Goal: Complete application form

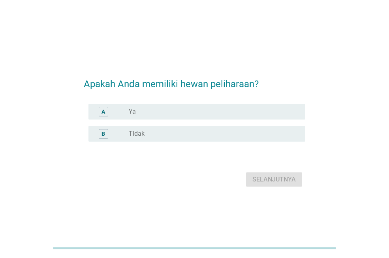
click at [176, 110] on div "radio_button_unchecked Ya" at bounding box center [211, 112] width 164 height 8
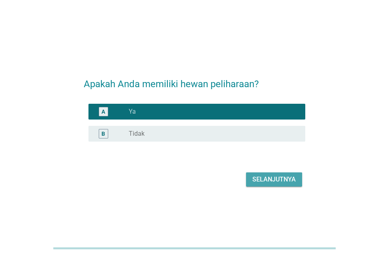
click at [285, 180] on div "Selanjutnya" at bounding box center [273, 179] width 43 height 9
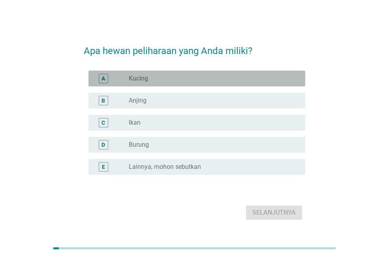
click at [202, 81] on div "radio_button_unchecked Kucing" at bounding box center [211, 79] width 164 height 8
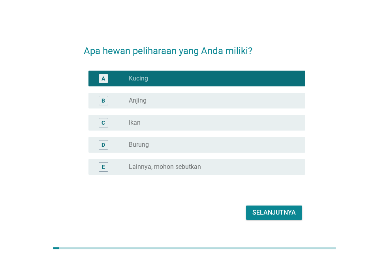
click at [202, 127] on div "radio_button_unchecked Ikan" at bounding box center [214, 122] width 170 height 9
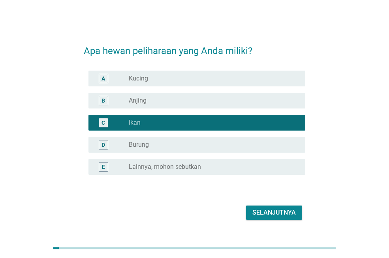
click at [192, 81] on div "radio_button_unchecked Kucing" at bounding box center [211, 79] width 164 height 8
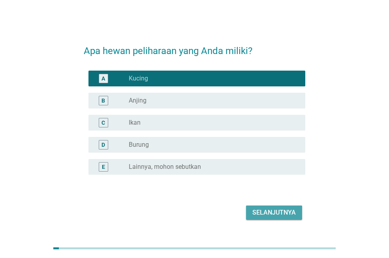
click at [274, 208] on div "Selanjutnya" at bounding box center [273, 212] width 43 height 9
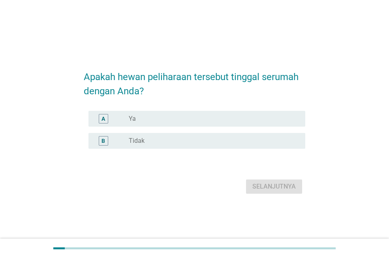
click at [180, 114] on div "radio_button_unchecked Ya" at bounding box center [214, 118] width 170 height 9
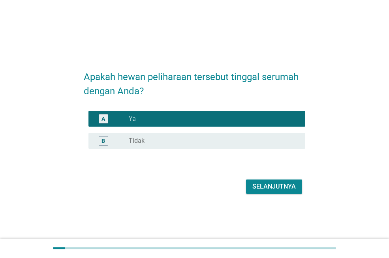
click at [276, 184] on div "Selanjutnya" at bounding box center [273, 186] width 43 height 9
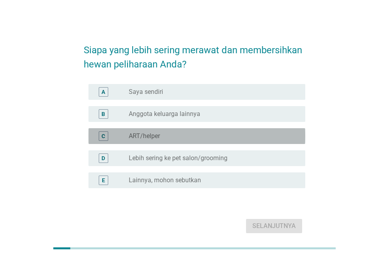
click at [178, 133] on div "radio_button_unchecked ART/helper" at bounding box center [211, 136] width 164 height 8
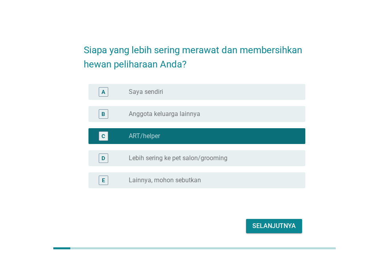
click at [196, 92] on div "radio_button_unchecked Saya sendiri" at bounding box center [211, 92] width 164 height 8
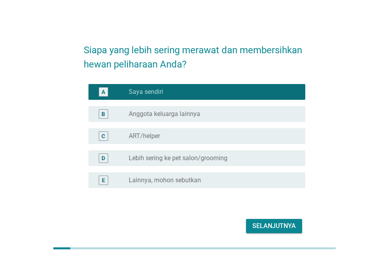
click at [283, 224] on div "Selanjutnya" at bounding box center [273, 225] width 43 height 9
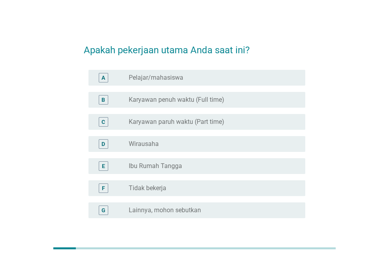
click at [208, 102] on label "Karyawan penuh waktu (Full time)" at bounding box center [177, 100] width 96 height 8
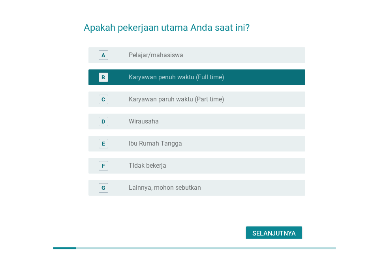
scroll to position [62, 0]
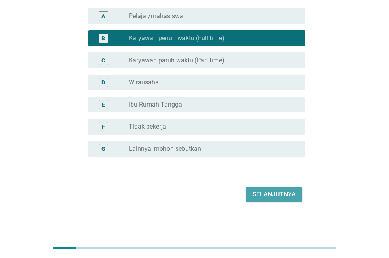
click at [268, 191] on div "Selanjutnya" at bounding box center [273, 194] width 43 height 9
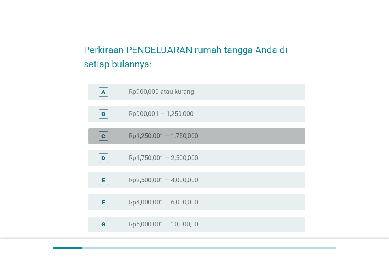
click at [199, 135] on div "radio_button_unchecked Rp1,250,001 – 1,750,000" at bounding box center [211, 136] width 164 height 8
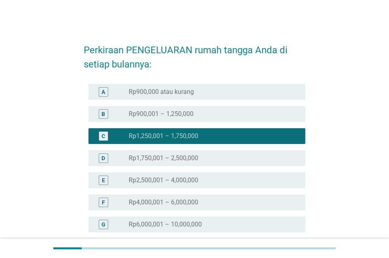
click at [243, 161] on div "radio_button_unchecked Rp1,750,001 – 2,500,000" at bounding box center [211, 158] width 164 height 8
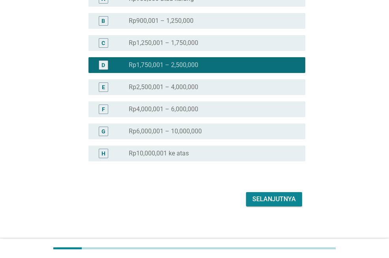
scroll to position [98, 0]
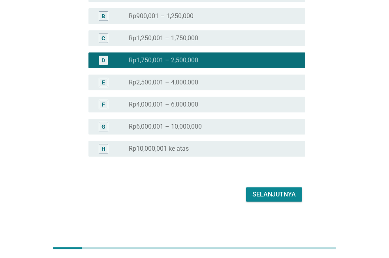
click at [273, 197] on div "Selanjutnya" at bounding box center [273, 194] width 43 height 9
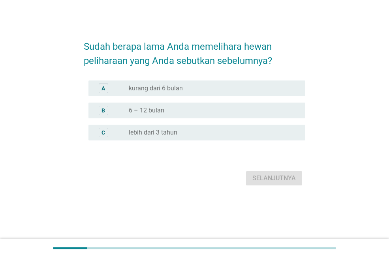
scroll to position [0, 0]
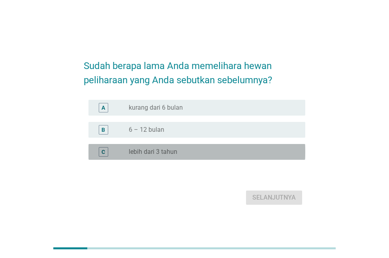
click at [166, 155] on label "lebih dari 3 tahun" at bounding box center [153, 152] width 49 height 8
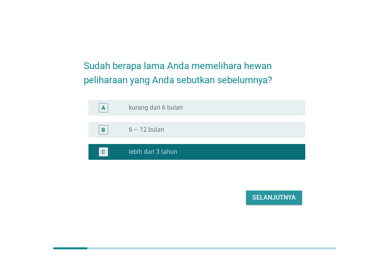
click at [253, 199] on div "Selanjutnya" at bounding box center [273, 197] width 43 height 9
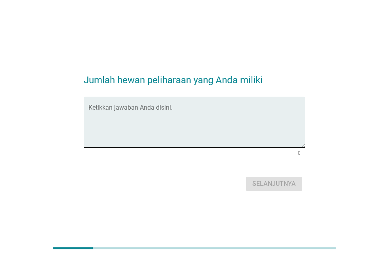
click at [143, 141] on textarea "Ketikkan jawaban Anda disini." at bounding box center [196, 126] width 217 height 41
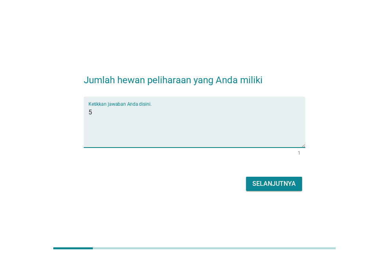
type textarea "5"
click at [288, 182] on div "Selanjutnya" at bounding box center [273, 183] width 43 height 9
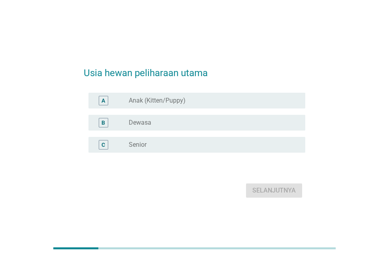
click at [179, 103] on label "Anak (Kitten/Puppy)" at bounding box center [157, 101] width 57 height 8
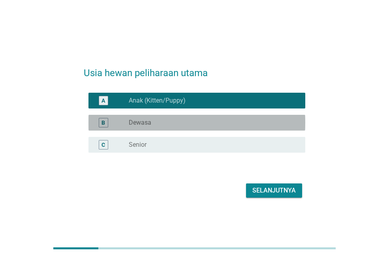
click at [176, 124] on div "radio_button_unchecked Dewasa" at bounding box center [211, 123] width 164 height 8
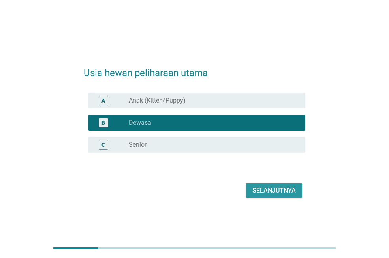
click at [280, 195] on button "Selanjutnya" at bounding box center [274, 191] width 56 height 14
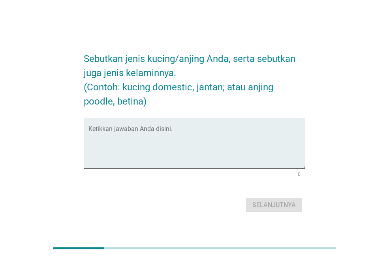
click at [202, 144] on textarea "Ketikkan jawaban Anda disini." at bounding box center [196, 147] width 217 height 41
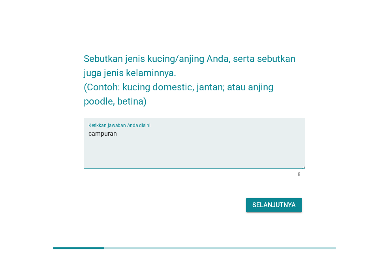
type textarea "campuran"
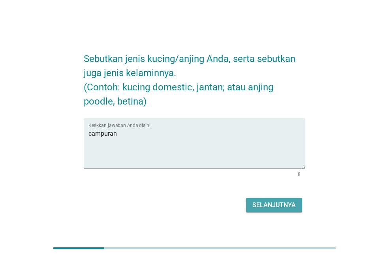
click at [280, 205] on div "Selanjutnya" at bounding box center [273, 205] width 43 height 9
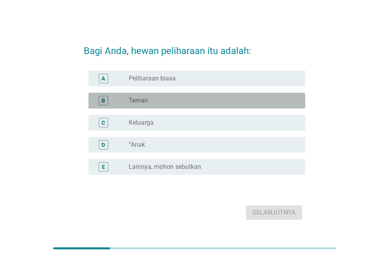
click at [201, 99] on div "radio_button_unchecked Teman" at bounding box center [211, 101] width 164 height 8
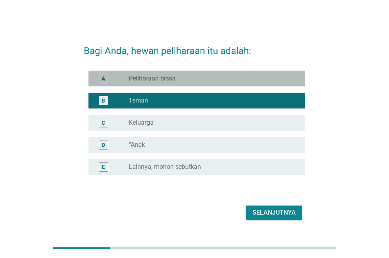
click at [230, 71] on div "A radio_button_unchecked Peliharaan biasa" at bounding box center [196, 79] width 217 height 16
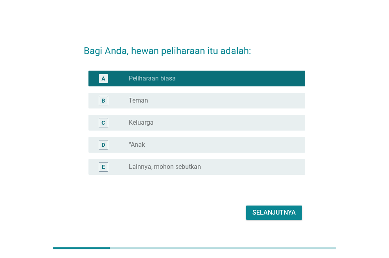
click at [270, 212] on div "Selanjutnya" at bounding box center [273, 212] width 43 height 9
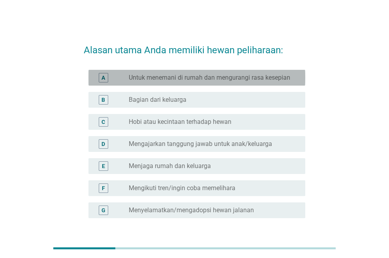
click at [225, 79] on label "Untuk menemani di rumah dan mengurangi rasa kesepian" at bounding box center [209, 78] width 161 height 8
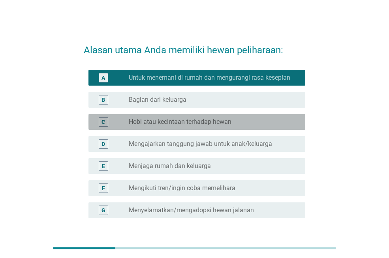
click at [220, 117] on div "radio_button_unchecked Hobi atau kecintaan terhadap hewan" at bounding box center [214, 121] width 170 height 9
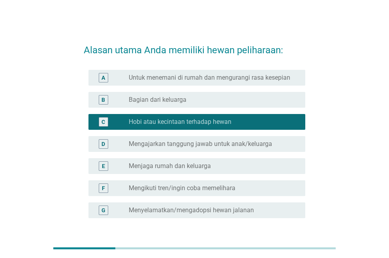
click at [225, 77] on label "Untuk menemani di rumah dan mengurangi rasa kesepian" at bounding box center [209, 78] width 161 height 8
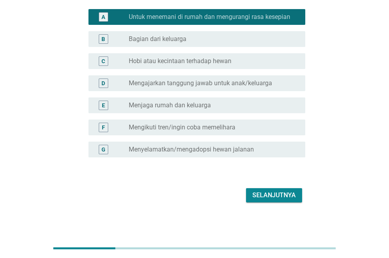
scroll to position [62, 0]
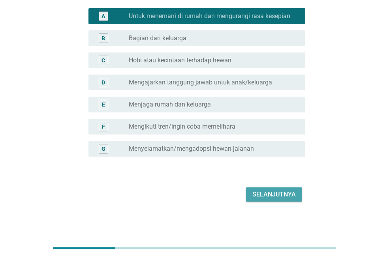
click at [262, 192] on div "Selanjutnya" at bounding box center [273, 194] width 43 height 9
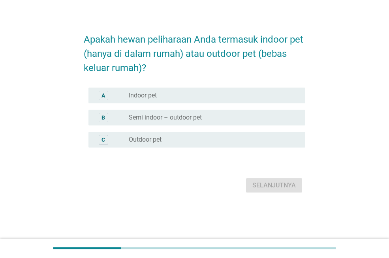
scroll to position [0, 0]
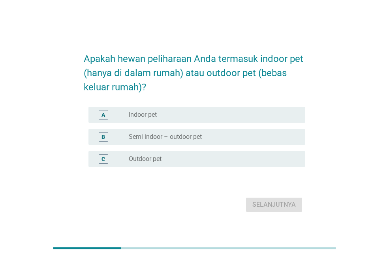
click at [221, 132] on div "B radio_button_unchecked Semi indoor – outdoor pet" at bounding box center [196, 137] width 217 height 16
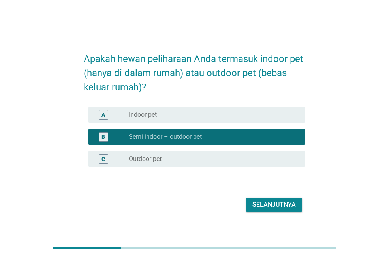
click at [269, 202] on div "Selanjutnya" at bounding box center [273, 204] width 43 height 9
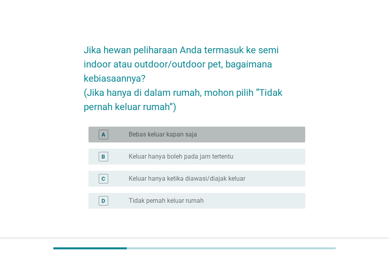
click at [215, 139] on div "radio_button_unchecked Bebas keluar kapan saja" at bounding box center [214, 134] width 170 height 9
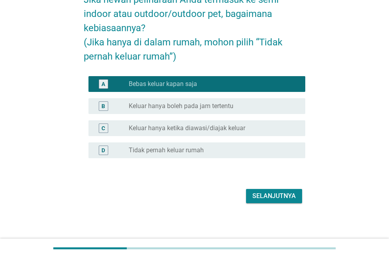
scroll to position [52, 0]
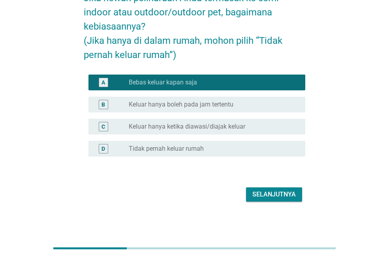
click at [266, 190] on div "Selanjutnya" at bounding box center [273, 194] width 43 height 9
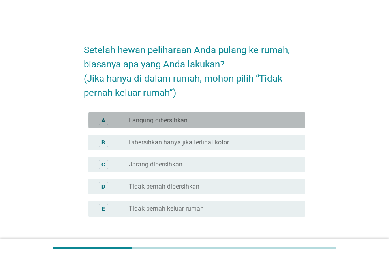
click at [209, 123] on div "radio_button_unchecked Langung dibersihkan" at bounding box center [211, 120] width 164 height 8
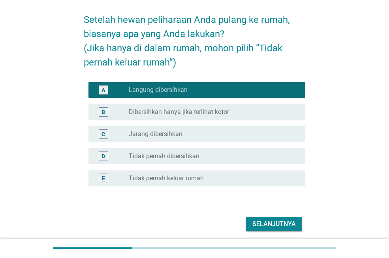
scroll to position [60, 0]
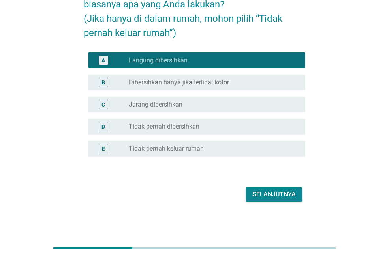
click at [276, 201] on button "Selanjutnya" at bounding box center [274, 194] width 56 height 14
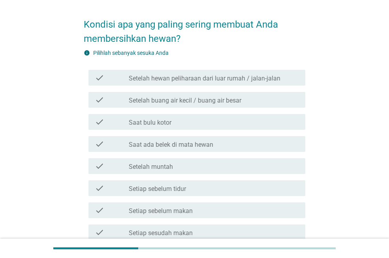
scroll to position [39, 0]
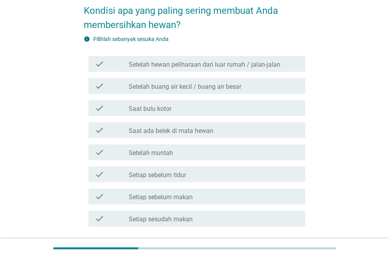
click at [217, 66] on label "Setelah hewan peliharaan dari luar rumah / jalan-jalan" at bounding box center [205, 65] width 152 height 8
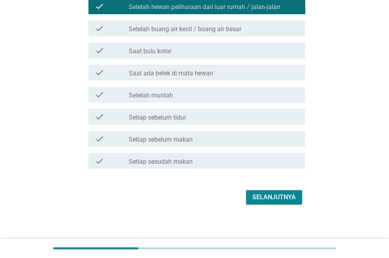
scroll to position [100, 0]
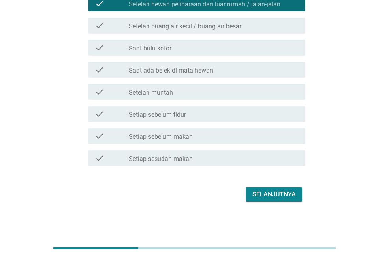
click at [264, 192] on div "Selanjutnya" at bounding box center [273, 194] width 43 height 9
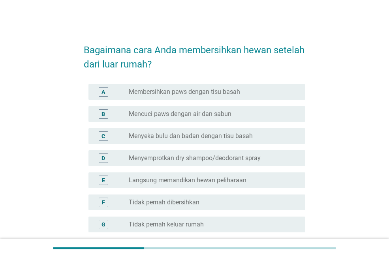
click at [225, 117] on label "Mencuci paws dengan air dan sabun" at bounding box center [180, 114] width 103 height 8
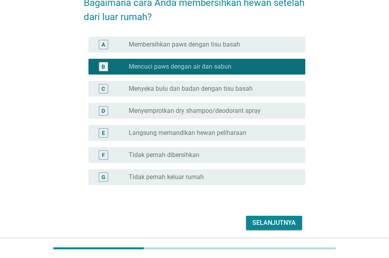
scroll to position [76, 0]
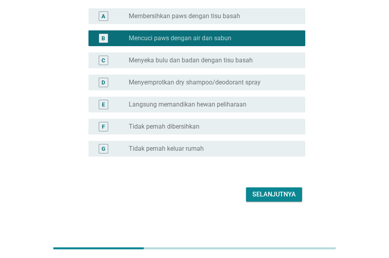
click at [262, 187] on button "Selanjutnya" at bounding box center [274, 194] width 56 height 14
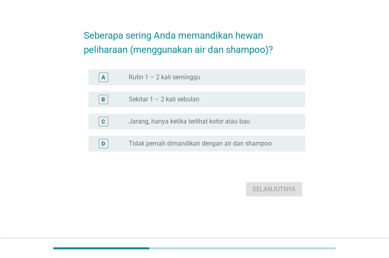
scroll to position [0, 0]
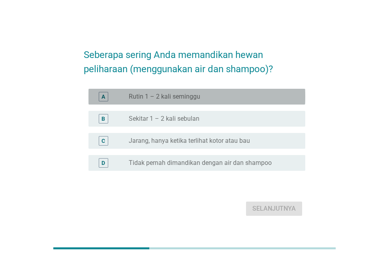
click at [192, 98] on label "Rutin 1 – 2 kali seminggu" at bounding box center [164, 97] width 71 height 8
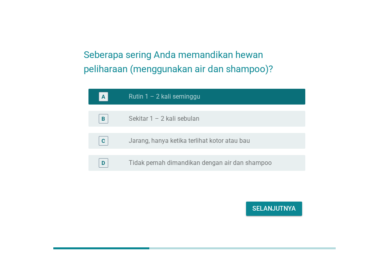
click at [270, 204] on button "Selanjutnya" at bounding box center [274, 209] width 56 height 14
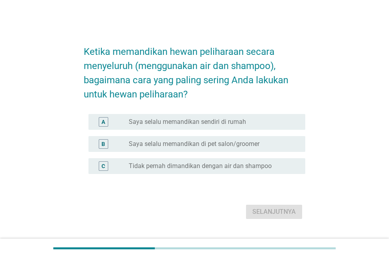
click at [199, 122] on label "Saya selalu memandikan sendiri di rumah" at bounding box center [187, 122] width 117 height 8
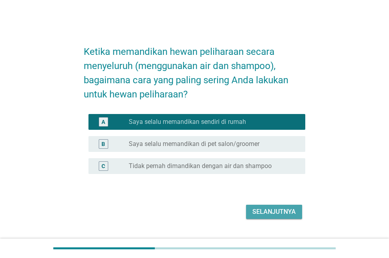
click at [272, 210] on div "Selanjutnya" at bounding box center [273, 211] width 43 height 9
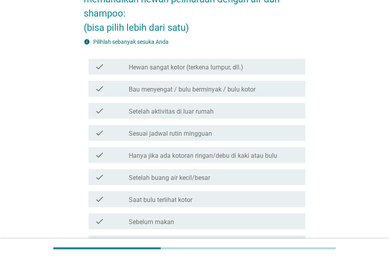
scroll to position [79, 0]
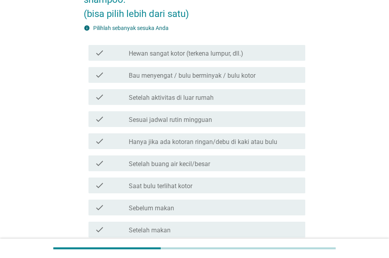
click at [220, 98] on div "check_box_outline_blank Setelah aktivitas di luar rumah" at bounding box center [214, 96] width 170 height 9
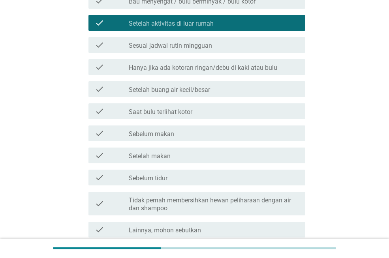
scroll to position [197, 0]
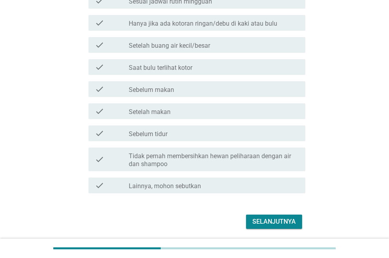
click at [276, 218] on div "Selanjutnya" at bounding box center [273, 221] width 43 height 9
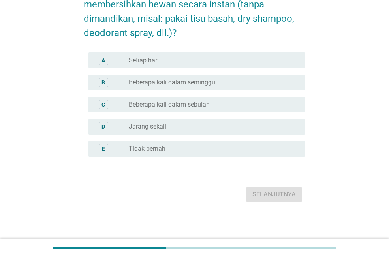
scroll to position [0, 0]
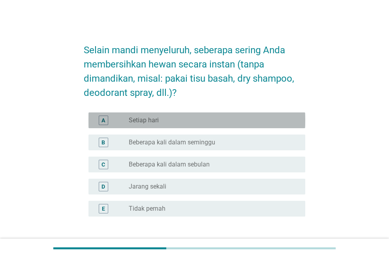
click at [231, 119] on div "radio_button_unchecked Setiap hari" at bounding box center [211, 120] width 164 height 8
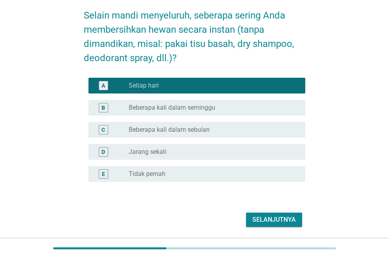
scroll to position [60, 0]
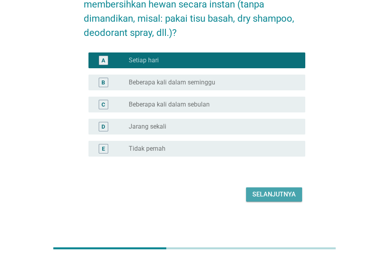
click at [275, 190] on div "Selanjutnya" at bounding box center [273, 194] width 43 height 9
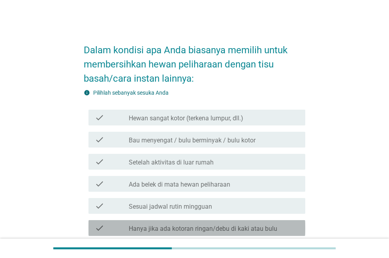
click at [250, 228] on label "Hanya jika ada kotoran ringan/debu di kaki atau bulu" at bounding box center [203, 229] width 148 height 8
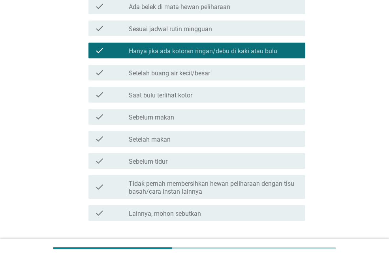
scroll to position [232, 0]
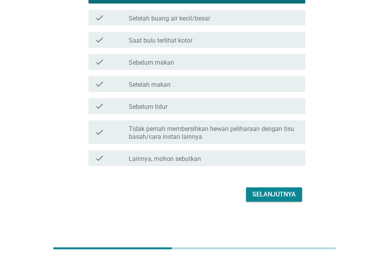
click at [265, 193] on div "Selanjutnya" at bounding box center [273, 194] width 43 height 9
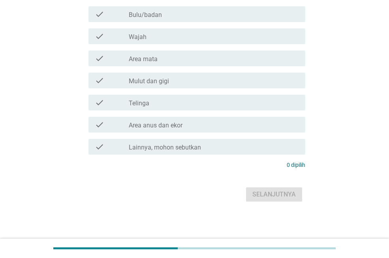
scroll to position [0, 0]
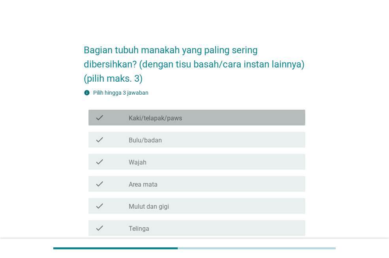
click at [195, 122] on div "check_box_outline_blank Kaki/telapak/paws" at bounding box center [214, 117] width 170 height 9
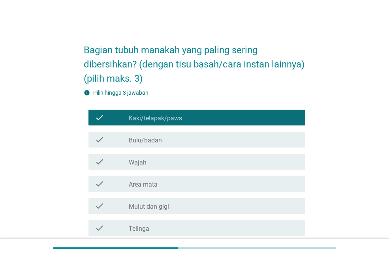
scroll to position [140, 0]
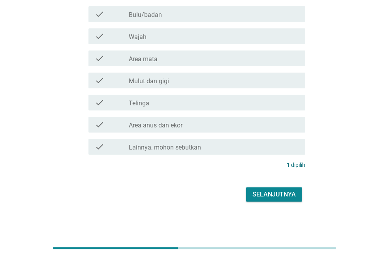
click at [272, 197] on div "Selanjutnya" at bounding box center [273, 194] width 43 height 9
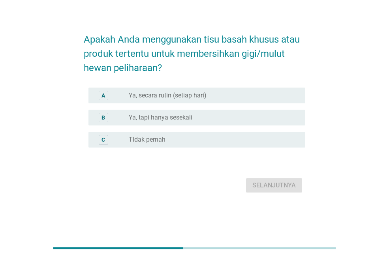
scroll to position [0, 0]
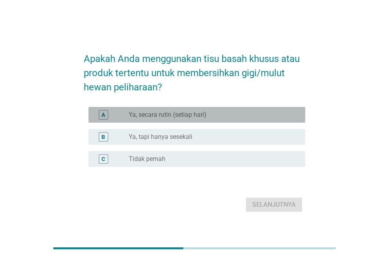
click at [191, 122] on div "A radio_button_unchecked Ya, secara rutin (setiap hari)" at bounding box center [196, 115] width 217 height 16
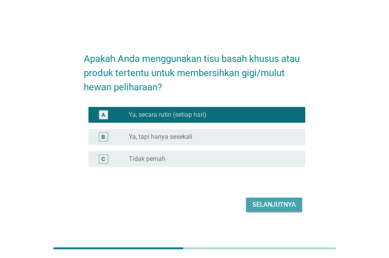
click at [271, 208] on div "Selanjutnya" at bounding box center [273, 204] width 43 height 9
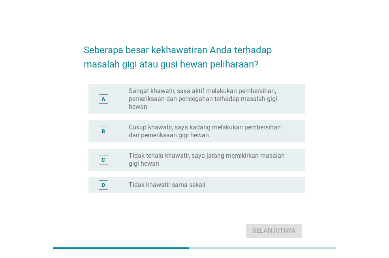
click at [216, 134] on label "Cukup khawatir, saya kadang melakukan pembersihan dan pemeriksaan gigi hewan" at bounding box center [211, 132] width 164 height 16
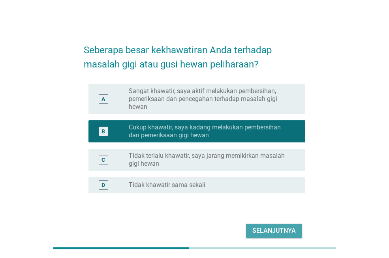
click at [274, 230] on div "Selanjutnya" at bounding box center [273, 230] width 43 height 9
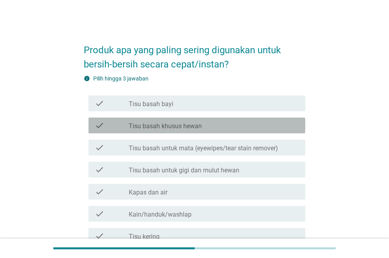
click at [206, 121] on div "check_box_outline_blank Tisu basah khusus hewan" at bounding box center [214, 125] width 170 height 9
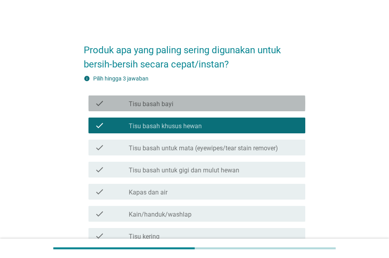
click at [207, 110] on div "check check_box_outline_blank Tisu basah bayi" at bounding box center [196, 104] width 217 height 16
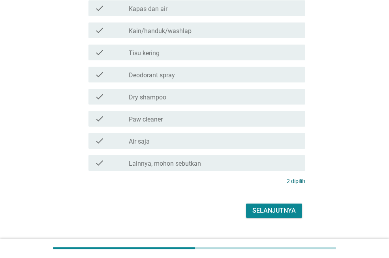
scroll to position [197, 0]
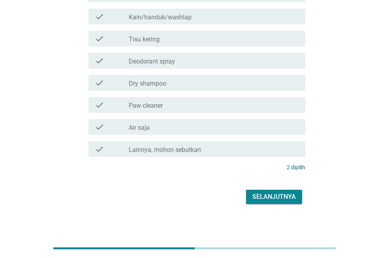
click at [186, 43] on div "check check_box_outline_blank Tisu kering" at bounding box center [196, 39] width 217 height 16
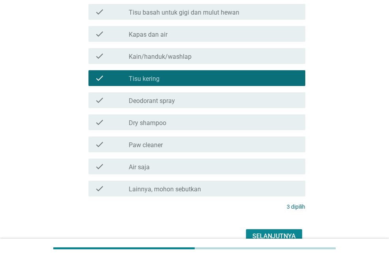
scroll to position [200, 0]
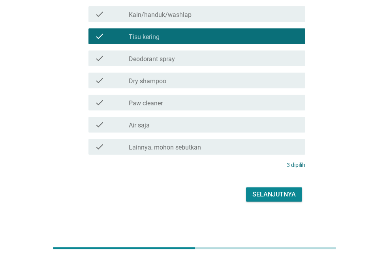
click at [262, 191] on div "Selanjutnya" at bounding box center [273, 194] width 43 height 9
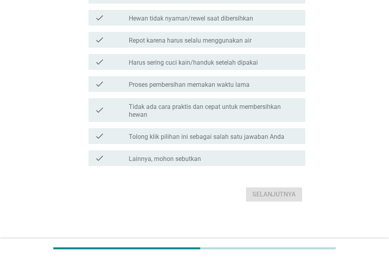
scroll to position [0, 0]
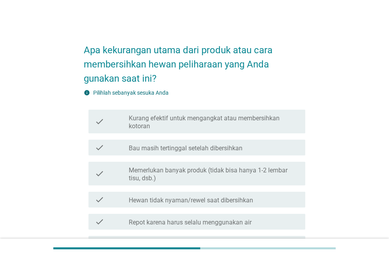
click at [190, 167] on label "Memerlukan banyak produk (tidak bisa hanya 1-2 lembar tisu, dsb.)" at bounding box center [214, 175] width 170 height 16
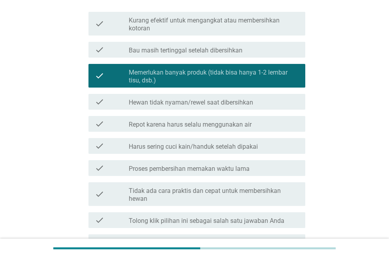
scroll to position [158, 0]
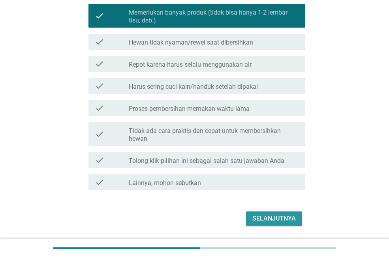
click at [272, 218] on div "Selanjutnya" at bounding box center [273, 218] width 43 height 9
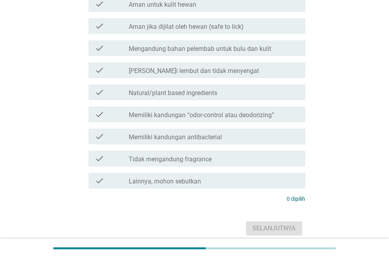
scroll to position [0, 0]
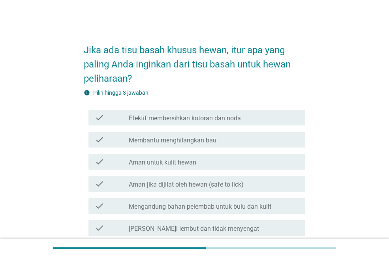
click at [205, 146] on div "check check_box_outline_blank Membantu menghilangkan bau" at bounding box center [196, 140] width 217 height 16
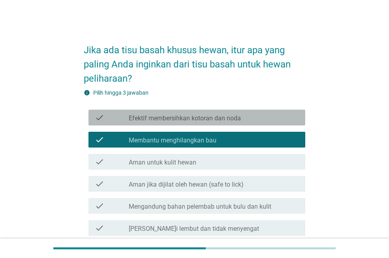
click at [212, 119] on label "Efektif membersihkan kotoran dan noda" at bounding box center [185, 118] width 112 height 8
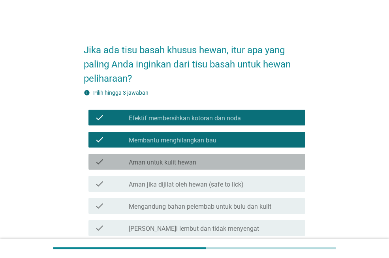
click at [215, 163] on div "check_box_outline_blank Aman untuk kulit hewan" at bounding box center [214, 161] width 170 height 9
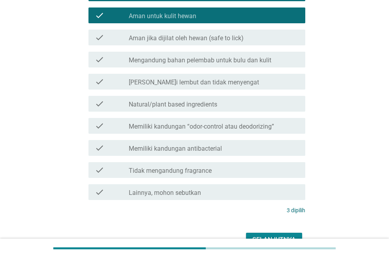
scroll to position [192, 0]
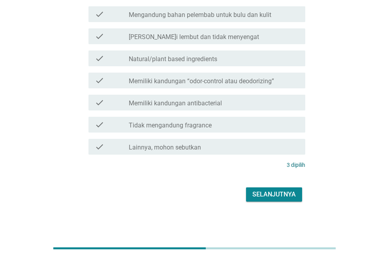
click at [276, 189] on button "Selanjutnya" at bounding box center [274, 194] width 56 height 14
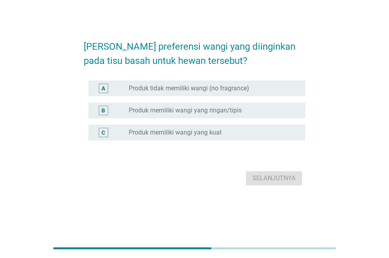
scroll to position [0, 0]
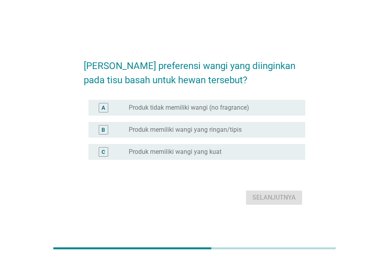
click at [223, 129] on label "Produk memiliki wangi yang ringan/tipis" at bounding box center [185, 130] width 113 height 8
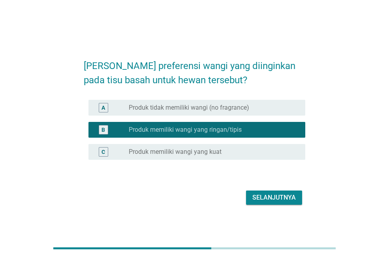
click at [270, 201] on div "Selanjutnya" at bounding box center [273, 197] width 43 height 9
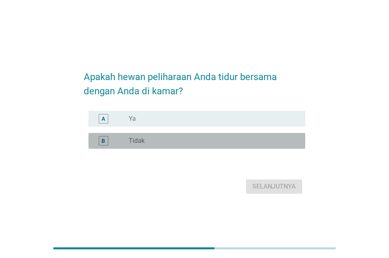
click at [182, 141] on div "radio_button_unchecked Tidak" at bounding box center [211, 141] width 164 height 8
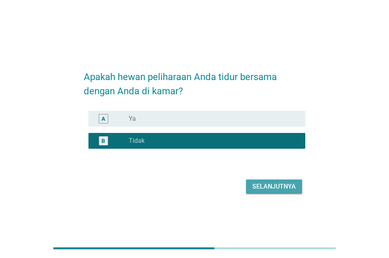
click at [286, 190] on div "Selanjutnya" at bounding box center [273, 186] width 43 height 9
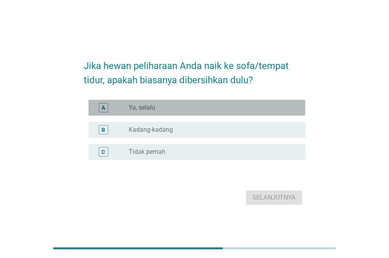
click at [211, 113] on div "A radio_button_unchecked Ya, selalu" at bounding box center [196, 108] width 217 height 16
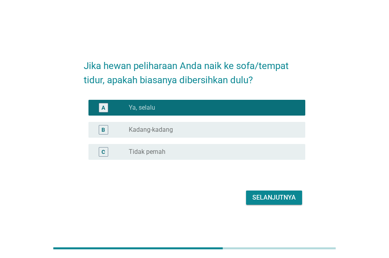
click at [276, 202] on div "Selanjutnya" at bounding box center [273, 197] width 43 height 9
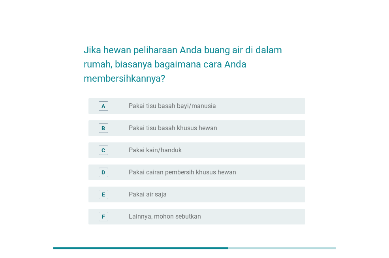
click at [219, 169] on label "Pakai cairan pembersih khusus hewan" at bounding box center [182, 173] width 107 height 8
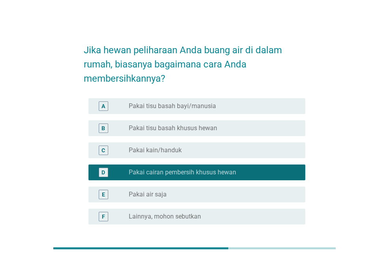
click at [209, 120] on div "B radio_button_unchecked Pakai tisu basah khusus hewan" at bounding box center [196, 128] width 217 height 16
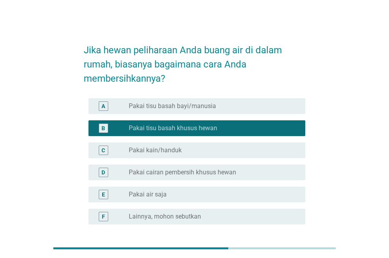
click at [193, 201] on div "E radio_button_unchecked Pakai air saja" at bounding box center [196, 195] width 217 height 16
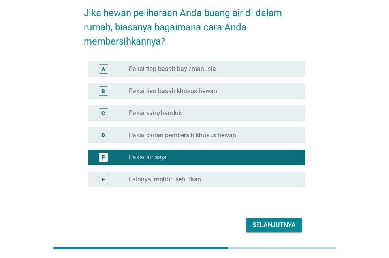
scroll to position [68, 0]
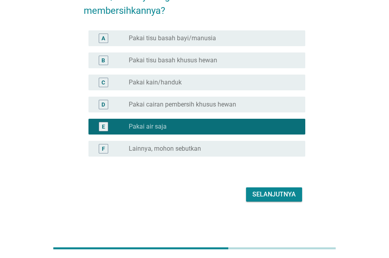
click at [282, 191] on div "Selanjutnya" at bounding box center [273, 194] width 43 height 9
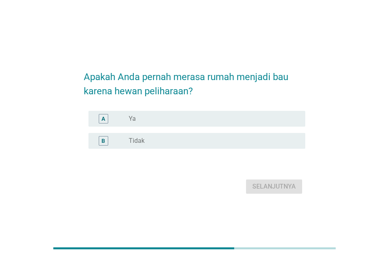
click at [212, 122] on div "radio_button_unchecked Ya" at bounding box center [211, 119] width 164 height 8
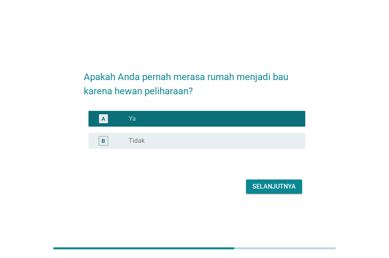
click at [282, 193] on button "Selanjutnya" at bounding box center [274, 187] width 56 height 14
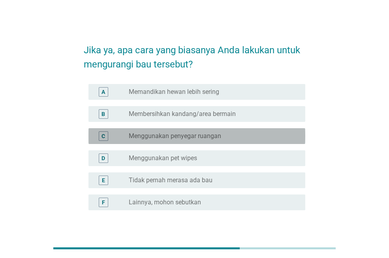
click at [231, 136] on div "radio_button_unchecked Menggunakan penyegar ruangan" at bounding box center [211, 136] width 164 height 8
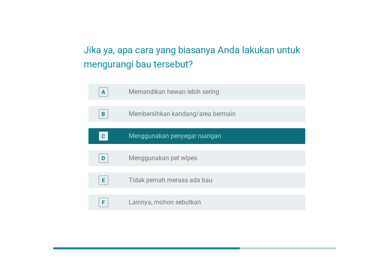
click at [239, 97] on div "A radio_button_unchecked Memandikan hewan lebih sering" at bounding box center [196, 92] width 217 height 16
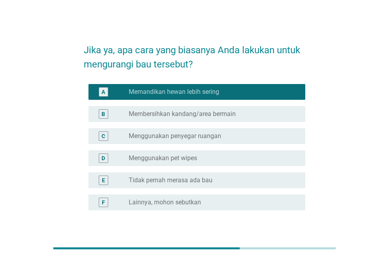
click at [227, 139] on div "radio_button_unchecked Menggunakan penyegar ruangan" at bounding box center [211, 136] width 164 height 8
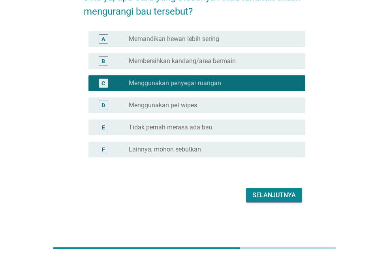
scroll to position [54, 0]
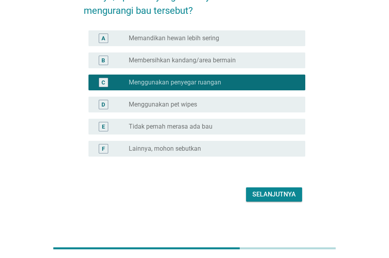
click at [265, 196] on div "Selanjutnya" at bounding box center [273, 194] width 43 height 9
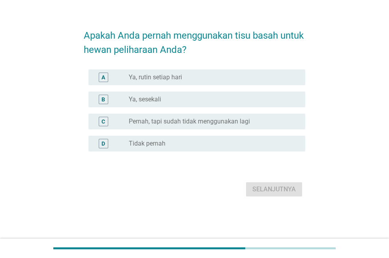
scroll to position [0, 0]
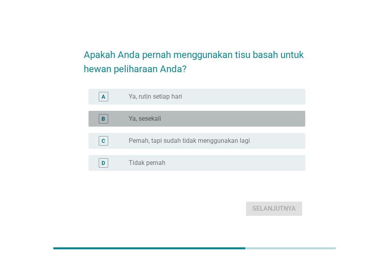
click at [206, 119] on div "radio_button_unchecked Ya, sesekali" at bounding box center [211, 119] width 164 height 8
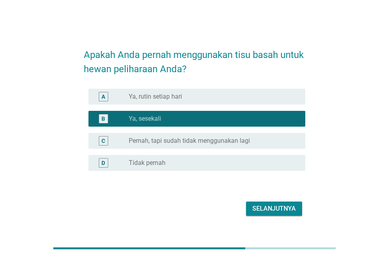
click at [236, 138] on label "Pernah, tapi sudah tidak menggunakan lagi" at bounding box center [189, 141] width 121 height 8
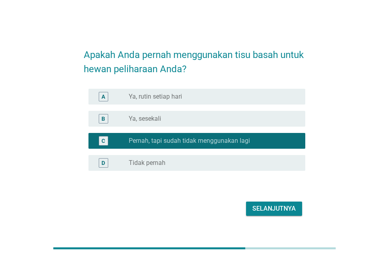
click at [274, 204] on button "Selanjutnya" at bounding box center [274, 209] width 56 height 14
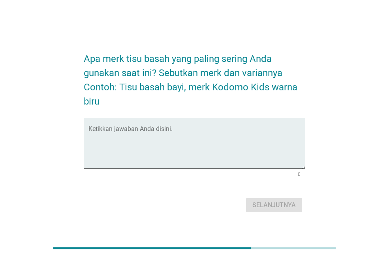
click at [203, 147] on textarea "Ketikkan jawaban Anda disini." at bounding box center [196, 147] width 217 height 41
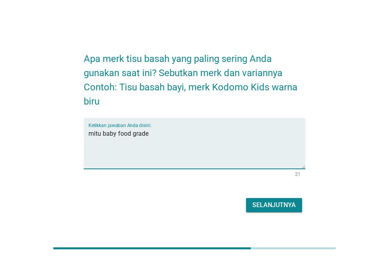
type textarea "mitu baby food grade"
click at [277, 210] on div "Selanjutnya" at bounding box center [273, 205] width 43 height 9
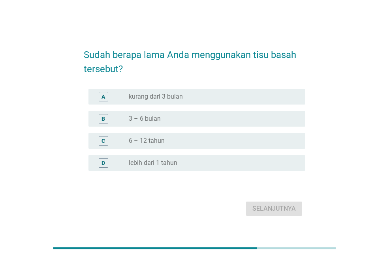
click at [183, 134] on div "C radio_button_unchecked 6 – 12 tahun" at bounding box center [196, 141] width 217 height 16
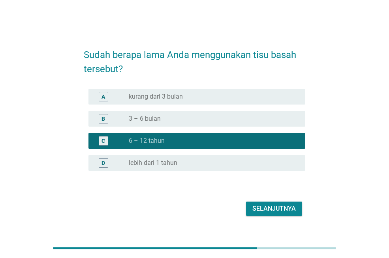
click at [279, 210] on div "Selanjutnya" at bounding box center [273, 208] width 43 height 9
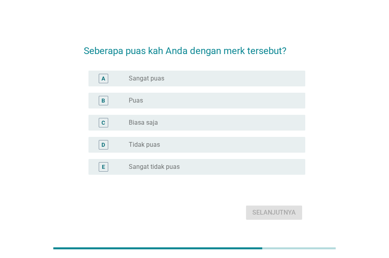
click at [178, 99] on div "radio_button_unchecked Puas" at bounding box center [211, 101] width 164 height 8
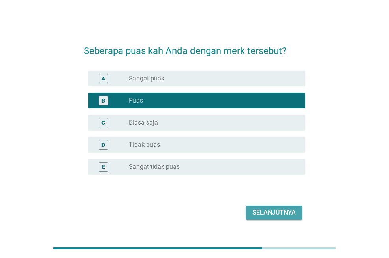
click at [286, 213] on div "Selanjutnya" at bounding box center [273, 212] width 43 height 9
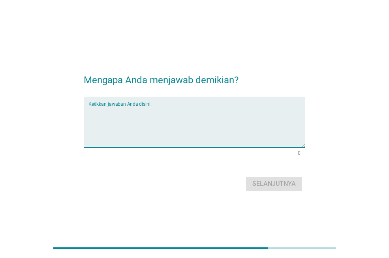
click at [184, 114] on textarea "Ketikkan jawaban Anda disini." at bounding box center [196, 126] width 217 height 41
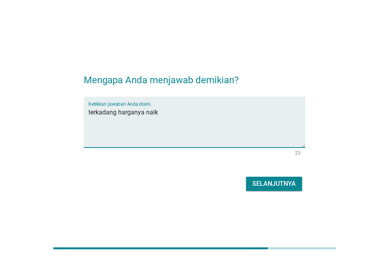
type textarea "terkadang harganya naik"
click at [252, 177] on button "Selanjutnya" at bounding box center [274, 184] width 56 height 14
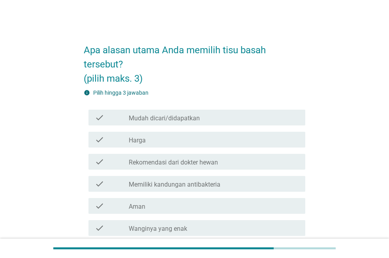
click at [210, 121] on div "check_box_outline_blank Mudah dicari/didapatkan" at bounding box center [214, 117] width 170 height 9
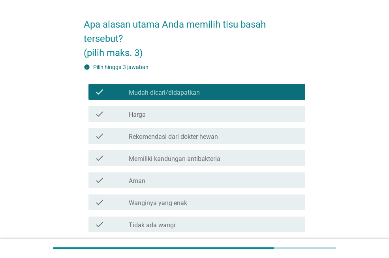
scroll to position [39, 0]
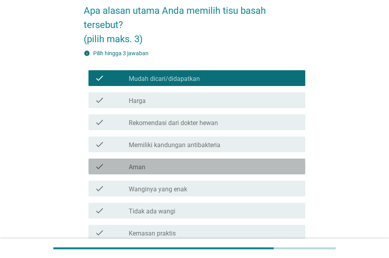
click at [207, 169] on div "check_box_outline_blank Aman" at bounding box center [214, 166] width 170 height 9
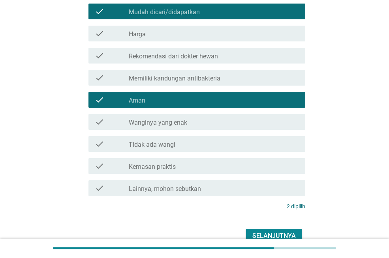
scroll to position [118, 0]
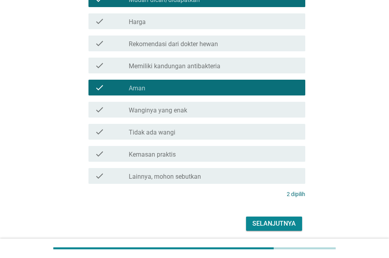
click at [191, 153] on div "check_box_outline_blank Kemasan praktis" at bounding box center [214, 153] width 170 height 9
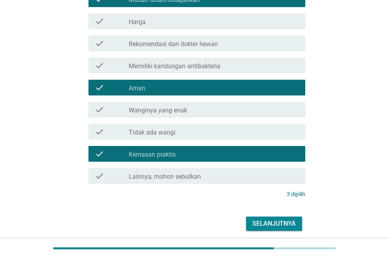
click at [276, 223] on div "Selanjutnya" at bounding box center [273, 223] width 43 height 9
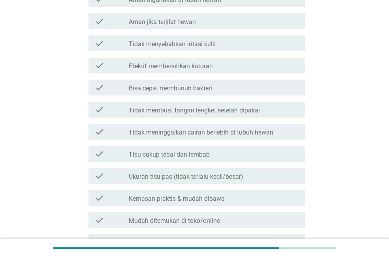
scroll to position [0, 0]
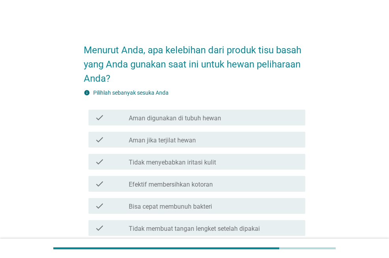
click at [213, 141] on div "check_box_outline_blank Aman jika terjilat hewan" at bounding box center [214, 139] width 170 height 9
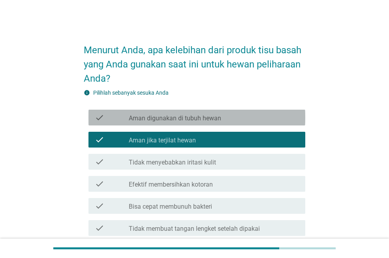
click at [218, 120] on label "Aman digunakan di tubuh hewan" at bounding box center [175, 118] width 92 height 8
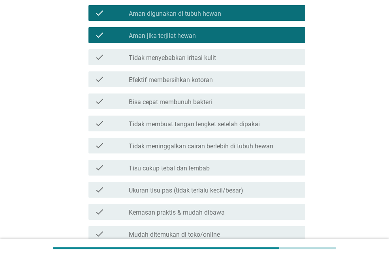
scroll to position [118, 0]
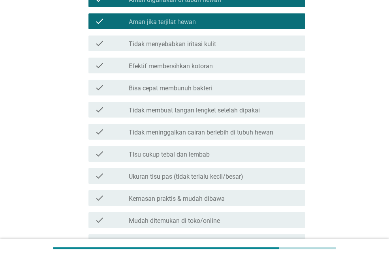
click at [218, 170] on div "check check_box_outline_blank Ukuran tisu pas (tidak terlalu kecil/besar)" at bounding box center [196, 176] width 217 height 16
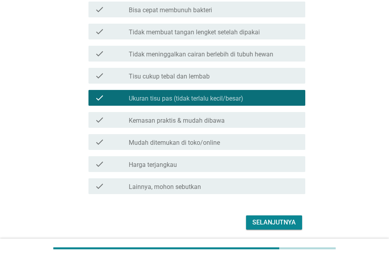
scroll to position [197, 0]
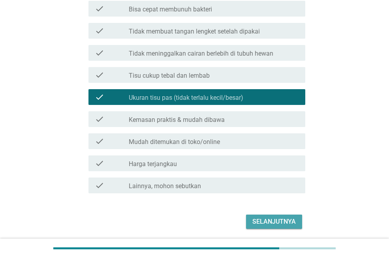
click at [257, 217] on div "Selanjutnya" at bounding box center [273, 221] width 43 height 9
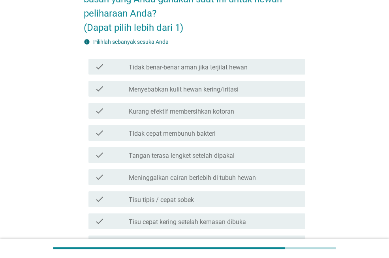
scroll to position [79, 0]
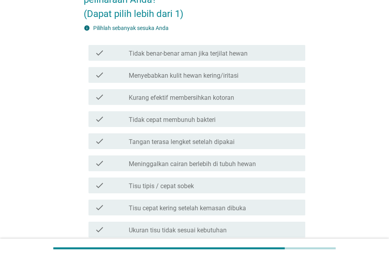
click at [198, 124] on label "Tidak cepat membunuh bakteri" at bounding box center [172, 120] width 87 height 8
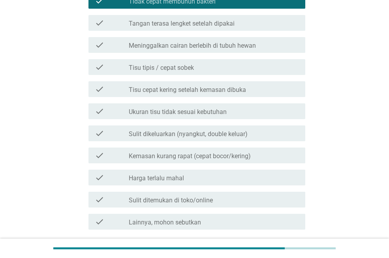
scroll to position [237, 0]
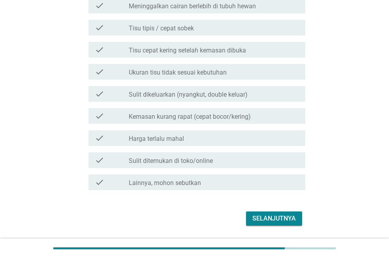
click at [273, 216] on div "Selanjutnya" at bounding box center [273, 218] width 43 height 9
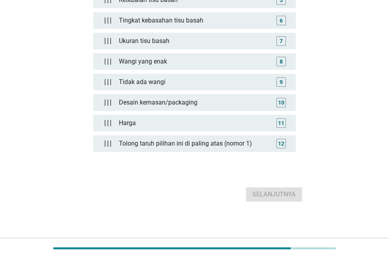
scroll to position [0, 0]
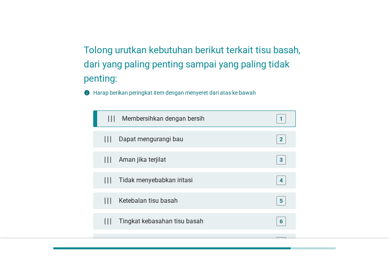
click at [215, 114] on div "Membersihkan dengan bersih" at bounding box center [196, 119] width 154 height 16
click at [283, 118] on div "1" at bounding box center [280, 118] width 9 height 9
click at [270, 121] on div "Membersihkan dengan bersih" at bounding box center [196, 119] width 154 height 16
click at [281, 117] on div "1" at bounding box center [280, 118] width 3 height 8
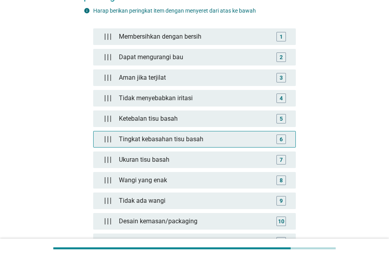
scroll to position [158, 0]
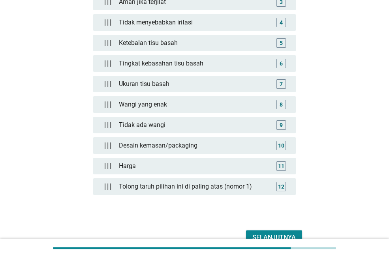
click at [285, 234] on div "Selanjutnya" at bounding box center [273, 237] width 43 height 9
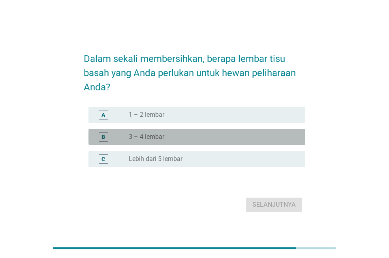
click at [217, 138] on div "radio_button_unchecked 3 – 4 lembar" at bounding box center [211, 137] width 164 height 8
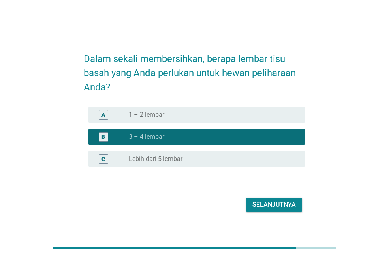
click at [266, 206] on div "Selanjutnya" at bounding box center [273, 204] width 43 height 9
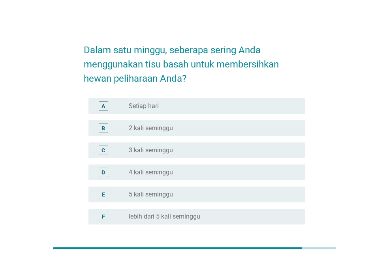
click at [164, 125] on label "2 kali seminggu" at bounding box center [151, 128] width 44 height 8
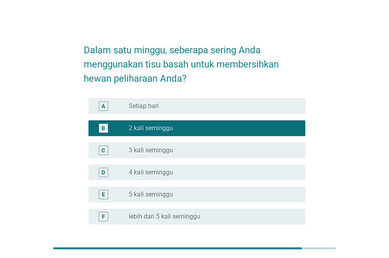
scroll to position [39, 0]
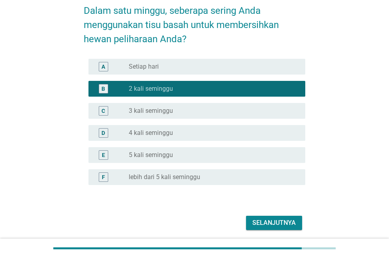
click at [265, 225] on div "Selanjutnya" at bounding box center [273, 222] width 43 height 9
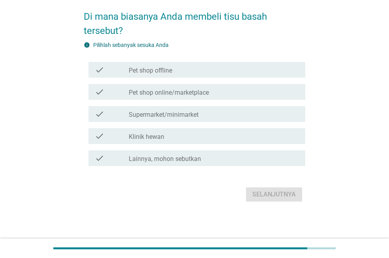
scroll to position [0, 0]
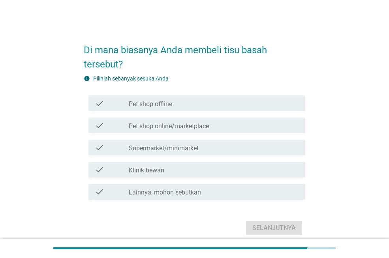
click at [192, 146] on label "Supermarket/minimarket" at bounding box center [164, 148] width 70 height 8
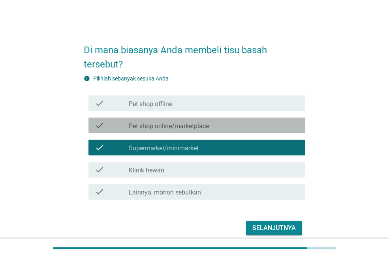
click at [188, 127] on label "Pet shop online/marketplace" at bounding box center [169, 126] width 80 height 8
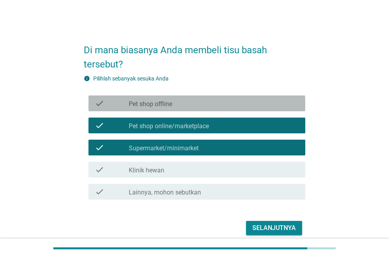
click at [195, 97] on div "check check_box_outline_blank Pet shop offline" at bounding box center [196, 104] width 217 height 16
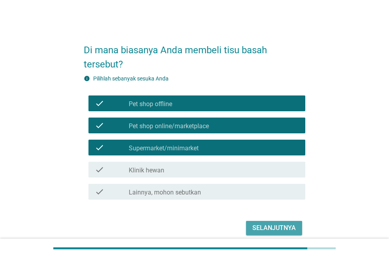
click at [276, 225] on div "Selanjutnya" at bounding box center [273, 227] width 43 height 9
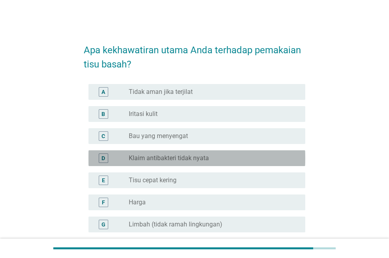
click at [174, 154] on div "radio_button_unchecked Klaim antibakteri tidak nyata" at bounding box center [214, 158] width 170 height 9
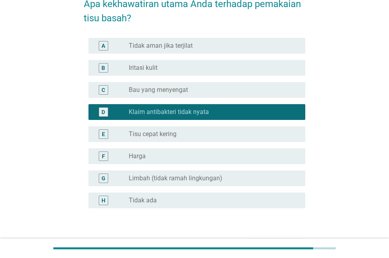
scroll to position [98, 0]
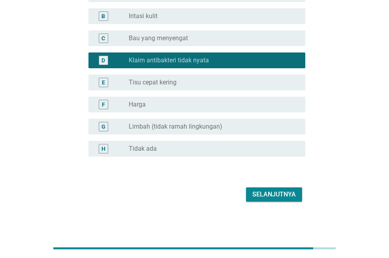
click at [260, 193] on div "Selanjutnya" at bounding box center [273, 194] width 43 height 9
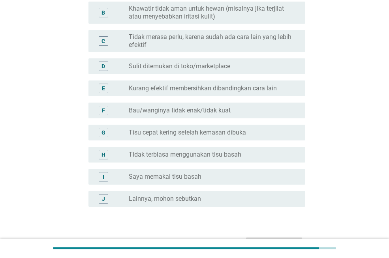
scroll to position [118, 0]
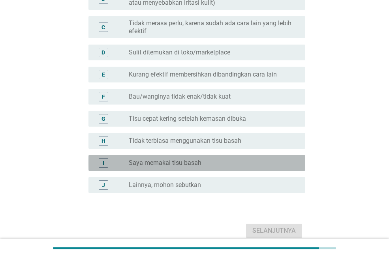
click at [178, 155] on div "I radio_button_unchecked Saya memakai tisu basah" at bounding box center [196, 163] width 217 height 16
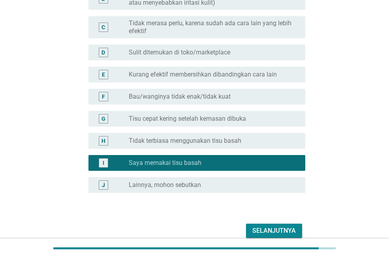
click at [261, 231] on div "Selanjutnya" at bounding box center [273, 230] width 43 height 9
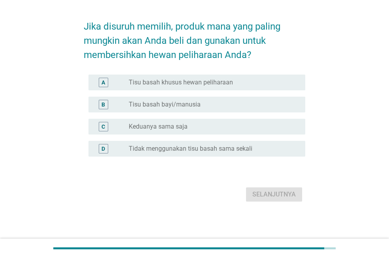
scroll to position [0, 0]
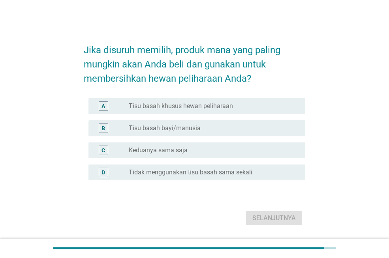
click at [210, 106] on label "Tisu basah khusus hewan peliharaan" at bounding box center [181, 106] width 104 height 8
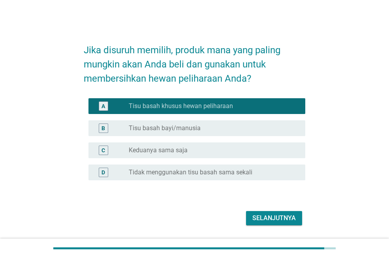
click at [195, 150] on div "radio_button_unchecked Keduanya sama saja" at bounding box center [211, 150] width 164 height 8
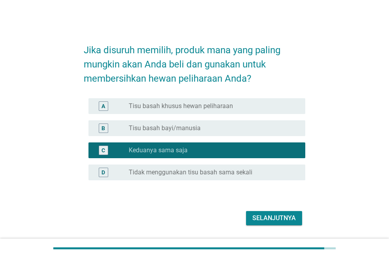
click at [270, 222] on div "Selanjutnya" at bounding box center [273, 218] width 43 height 9
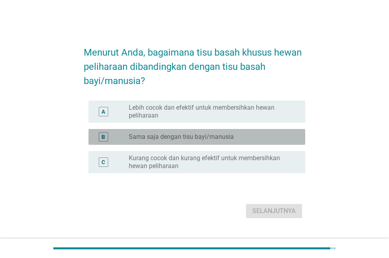
click at [207, 137] on label "Sama saja dengan tisu bayi/manusia" at bounding box center [181, 137] width 105 height 8
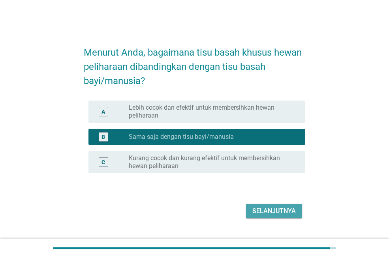
click at [268, 216] on div "Selanjutnya" at bounding box center [273, 210] width 43 height 9
